Goal: Task Accomplishment & Management: Use online tool/utility

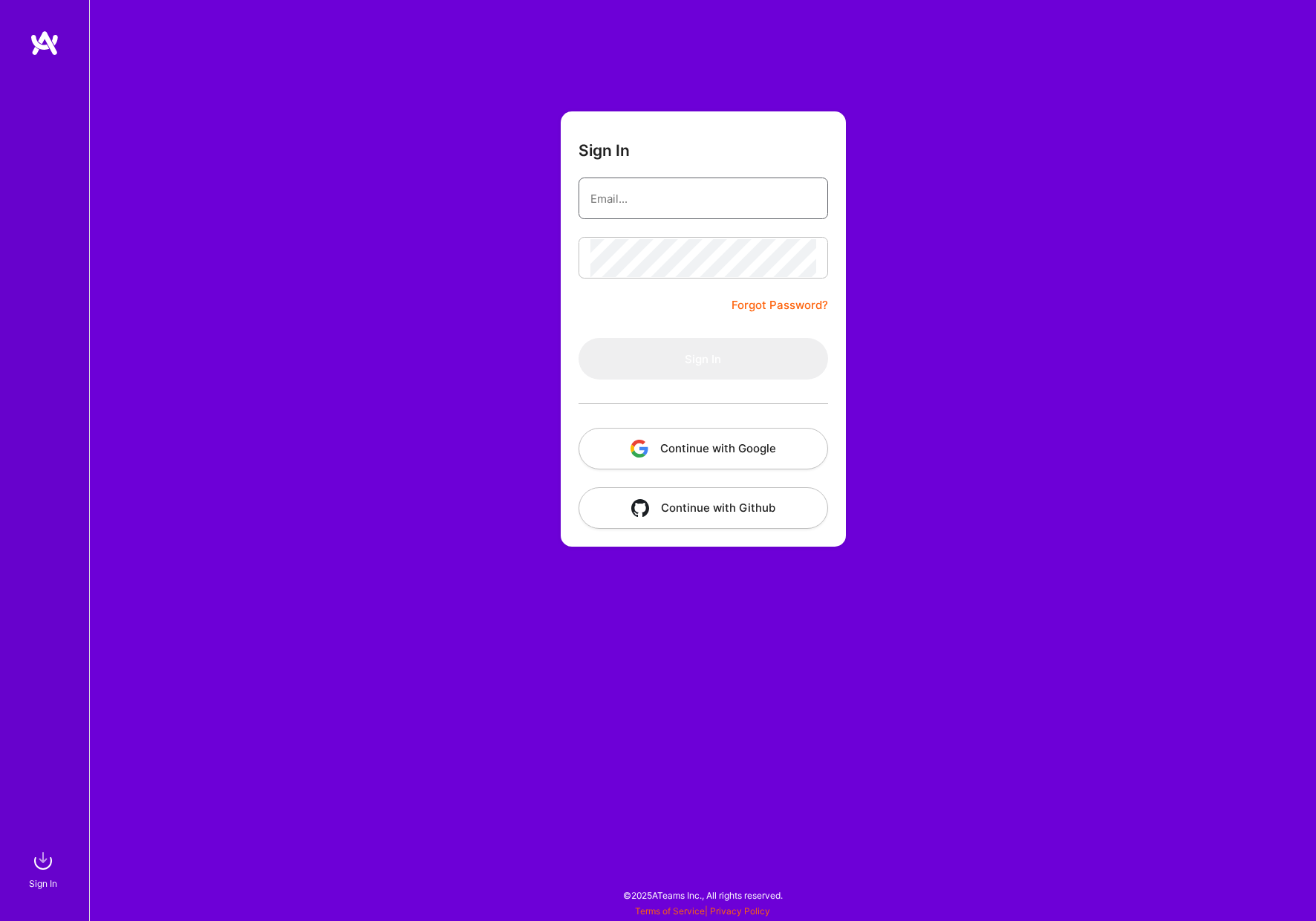
type input "[PERSON_NAME][EMAIL_ADDRESS][DOMAIN_NAME]"
click at [702, 359] on button "Sign In" at bounding box center [703, 359] width 249 height 42
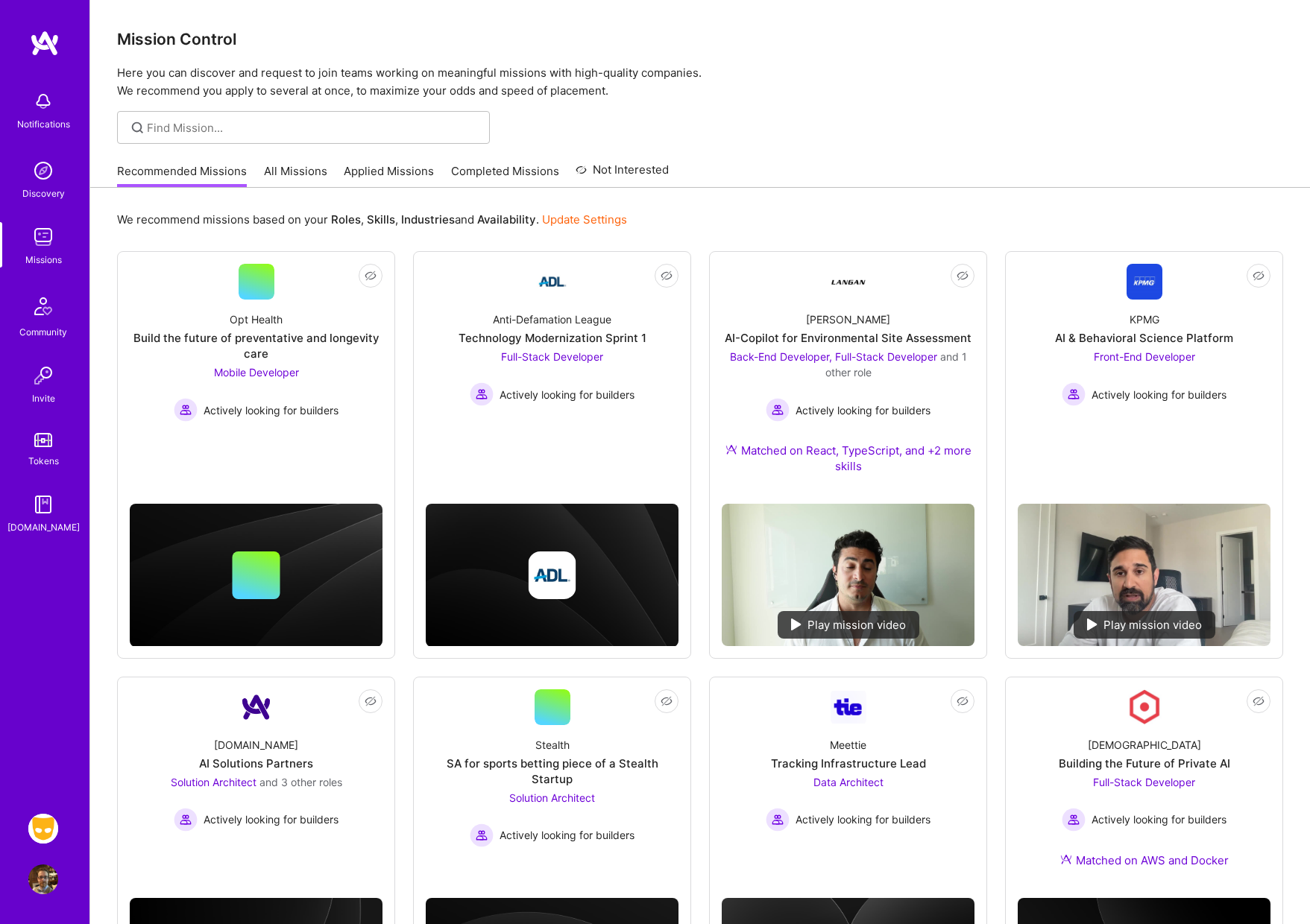
click at [46, 834] on img at bounding box center [43, 828] width 29 height 29
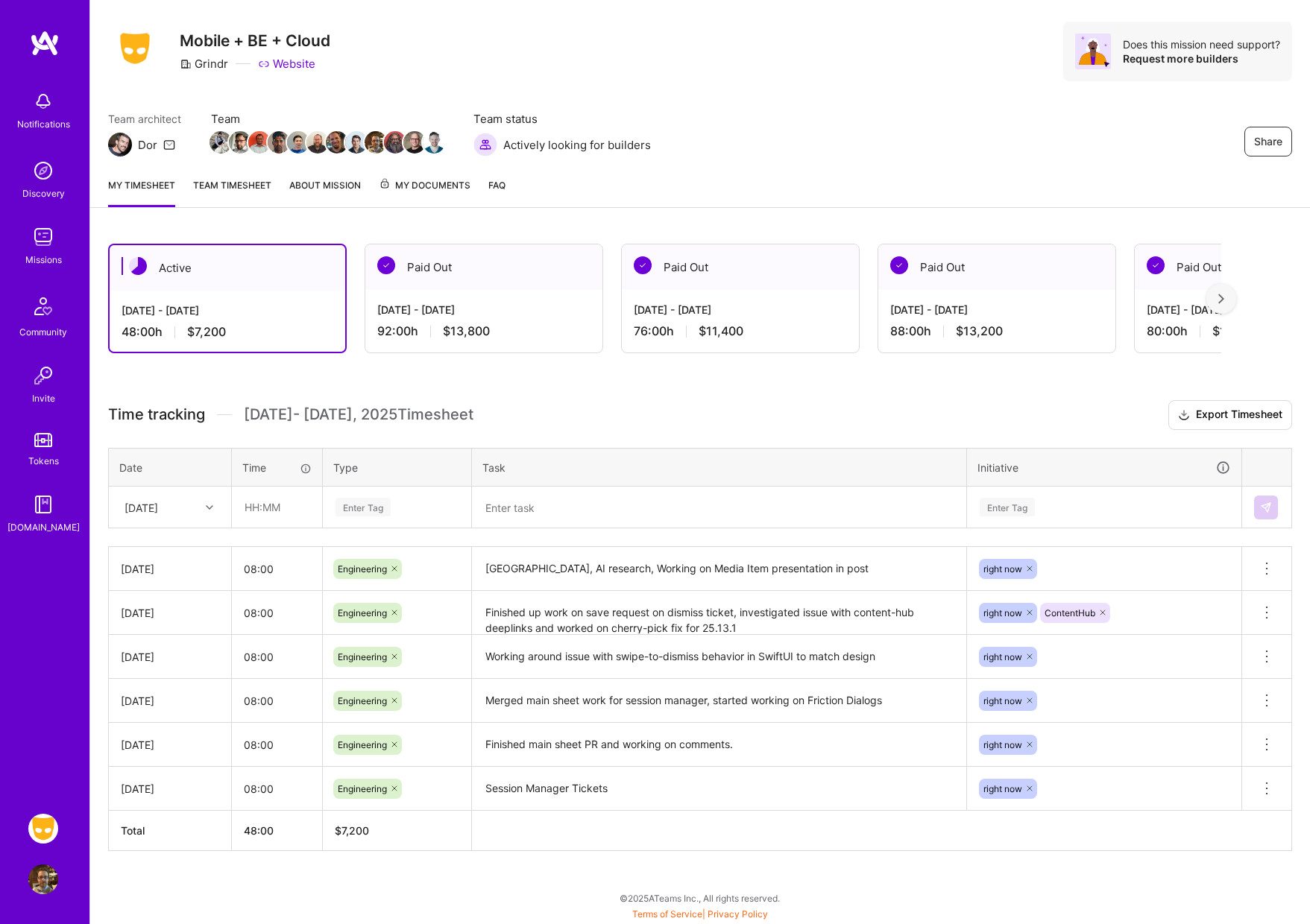
scroll to position [30, 0]
click at [213, 508] on icon at bounding box center [209, 507] width 8 height 8
click at [172, 725] on div "[DATE]" at bounding box center [170, 720] width 121 height 28
click at [260, 516] on input "text" at bounding box center [277, 507] width 89 height 39
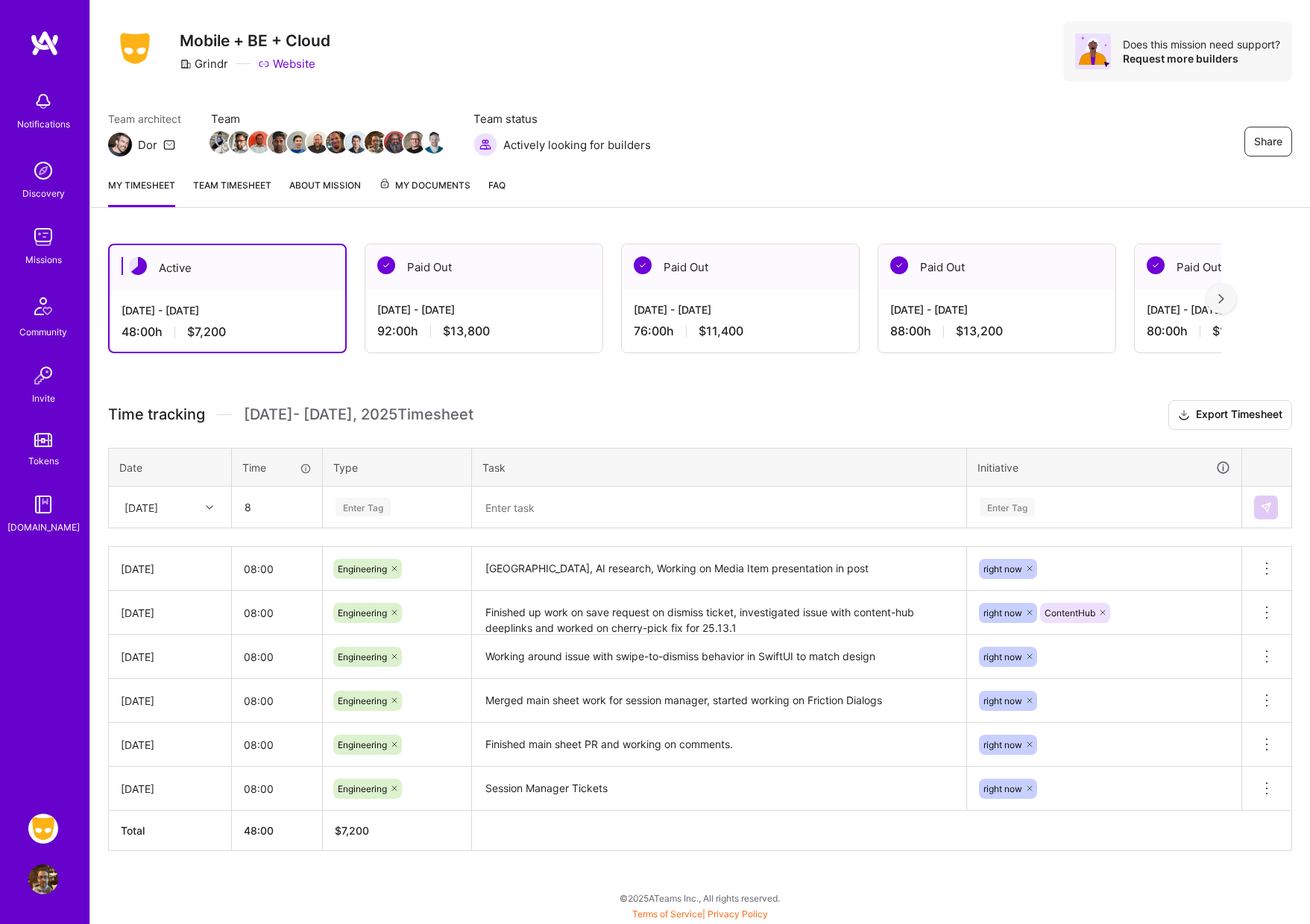
type input "08:00"
click at [387, 509] on div "Enter Tag" at bounding box center [363, 507] width 55 height 24
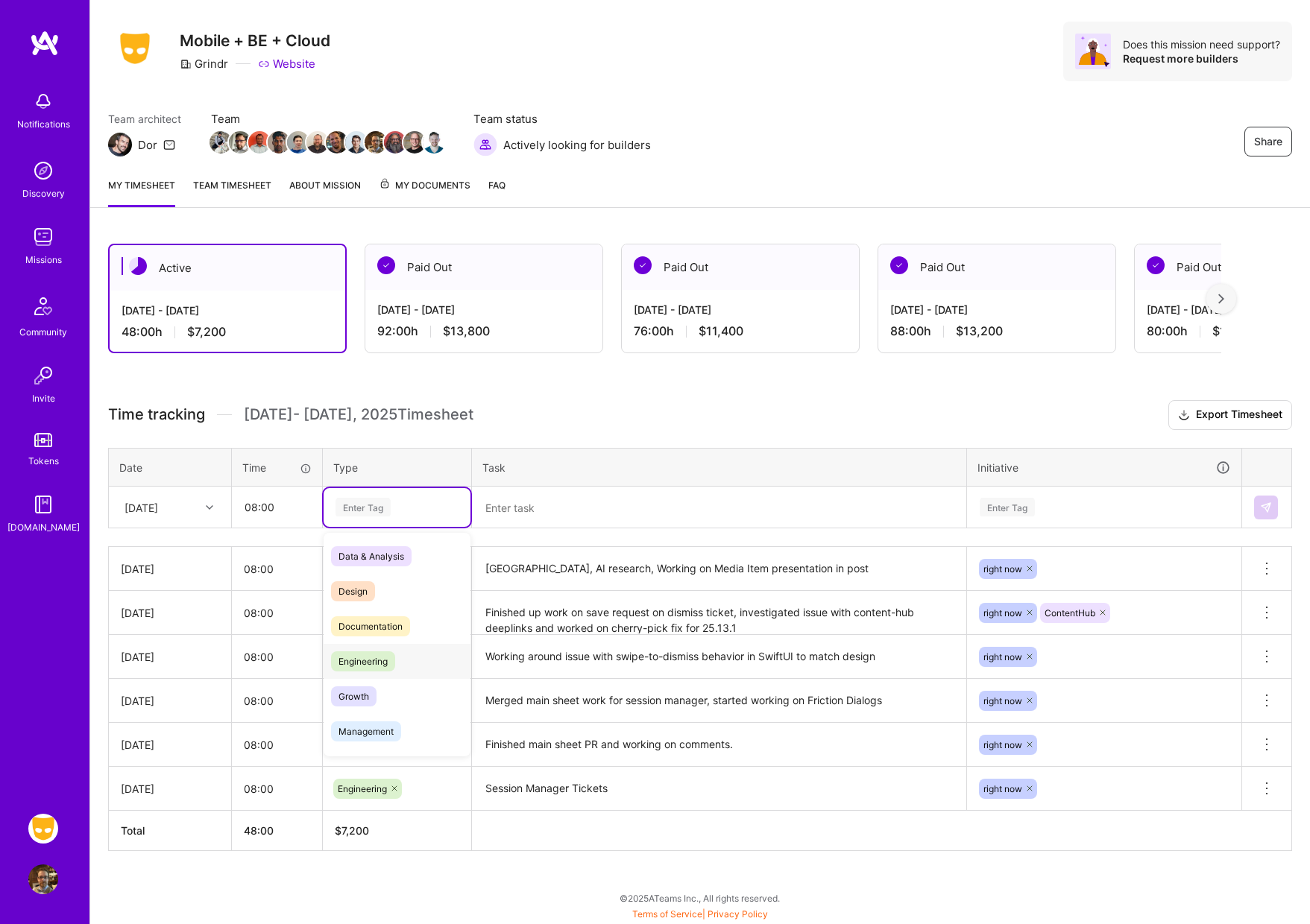
click at [379, 669] on span "Engineering" at bounding box center [363, 662] width 64 height 20
click at [563, 520] on textarea at bounding box center [719, 507] width 492 height 39
